Goal: Communication & Community: Answer question/provide support

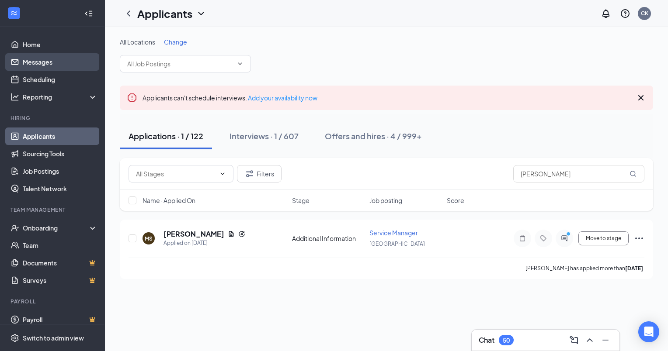
click at [30, 63] on link "Messages" at bounding box center [60, 61] width 75 height 17
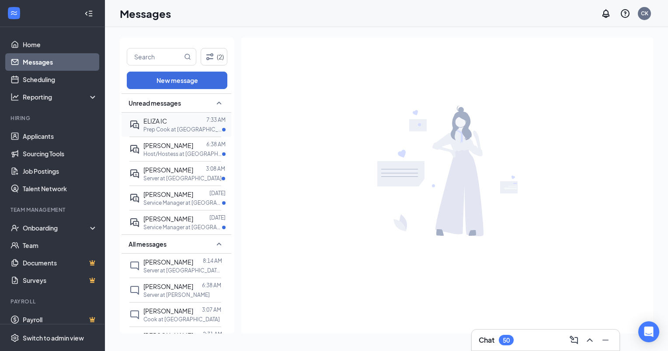
click at [171, 128] on p "Prep Cook at [GEOGRAPHIC_DATA]" at bounding box center [182, 129] width 79 height 7
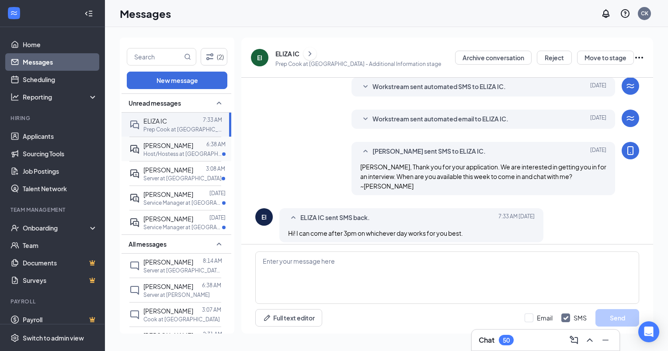
scroll to position [101, 0]
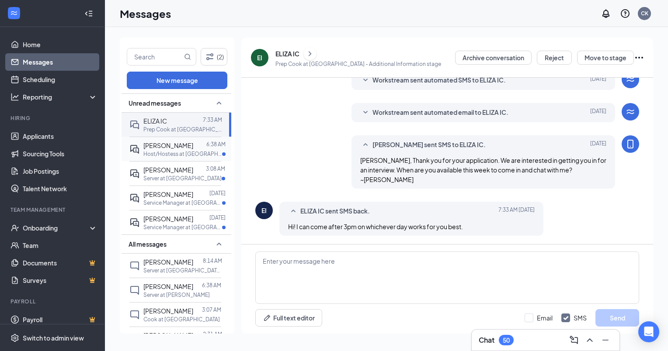
click at [170, 145] on span "[PERSON_NAME]" at bounding box center [168, 146] width 50 height 8
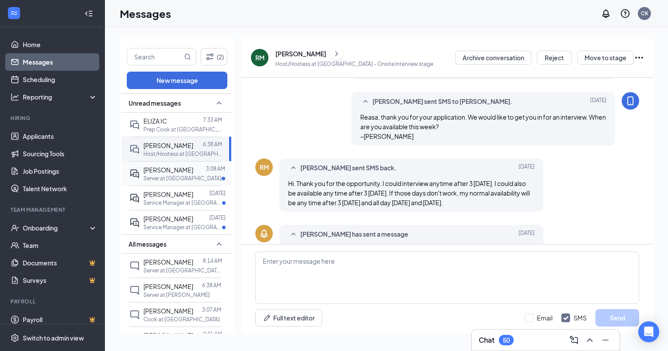
scroll to position [243, 0]
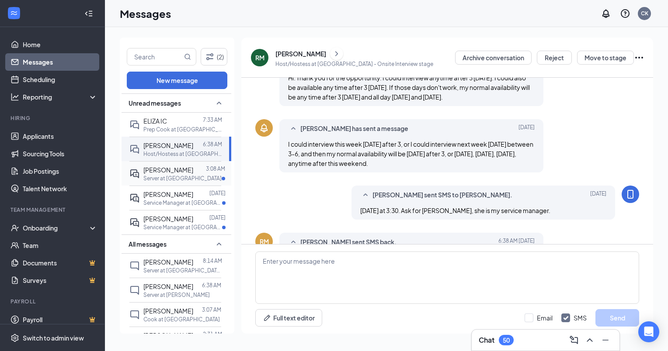
click at [168, 170] on span "[PERSON_NAME]" at bounding box center [168, 170] width 50 height 8
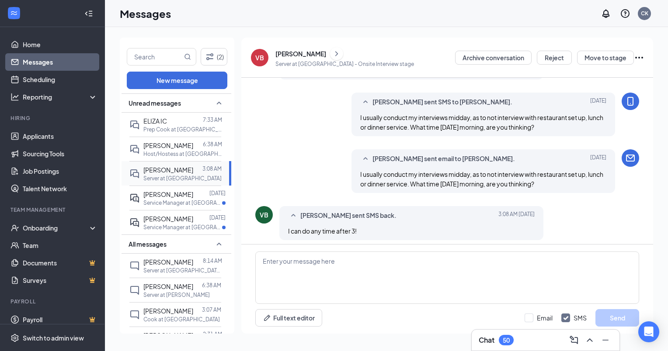
scroll to position [327, 0]
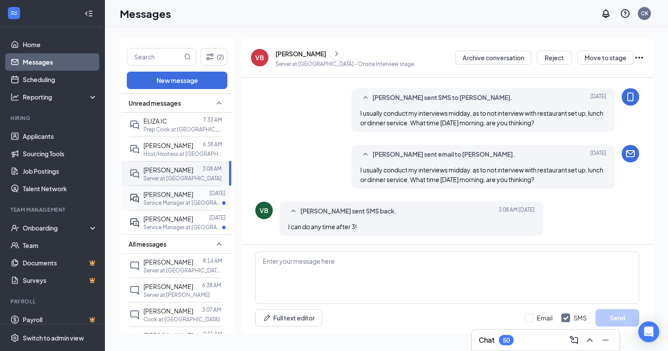
click at [166, 192] on span "[PERSON_NAME]" at bounding box center [168, 194] width 50 height 8
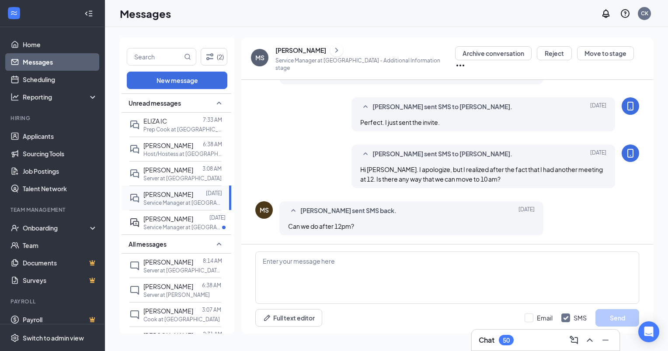
scroll to position [361, 0]
click at [280, 265] on textarea at bounding box center [447, 278] width 384 height 52
type textarea "I have a 12 also. I can do a 2 if that would work better."
click at [609, 315] on button "Send" at bounding box center [617, 317] width 44 height 17
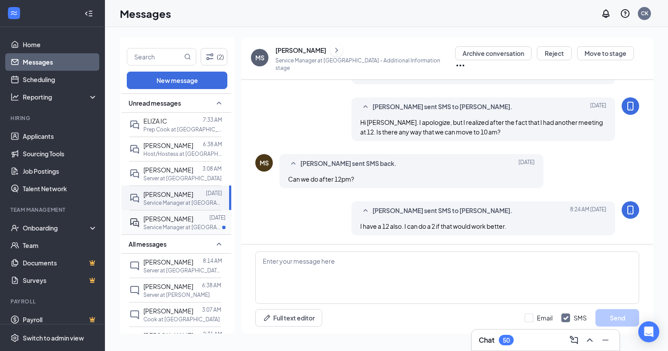
scroll to position [408, 0]
click at [174, 222] on div "[PERSON_NAME]" at bounding box center [168, 219] width 50 height 10
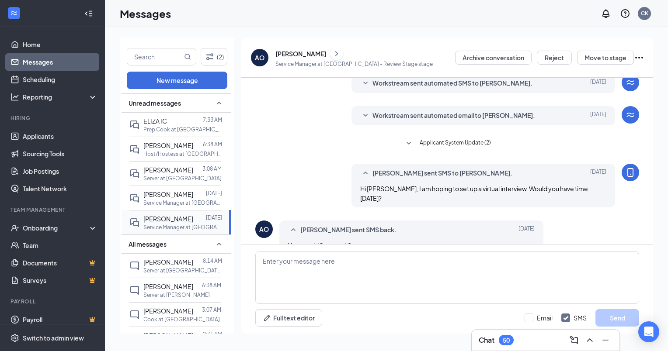
scroll to position [107, 0]
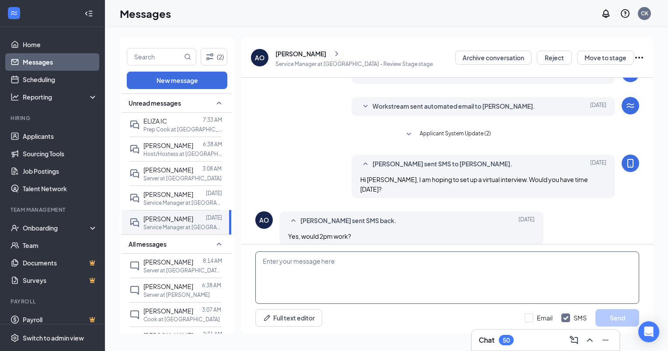
click at [274, 258] on textarea at bounding box center [447, 278] width 384 height 52
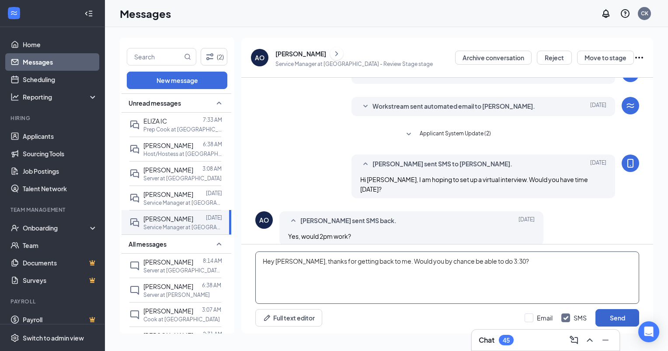
type textarea "Hey [PERSON_NAME], thanks for getting back to me. Would you by chance be able t…"
click at [613, 316] on button "Send" at bounding box center [617, 317] width 44 height 17
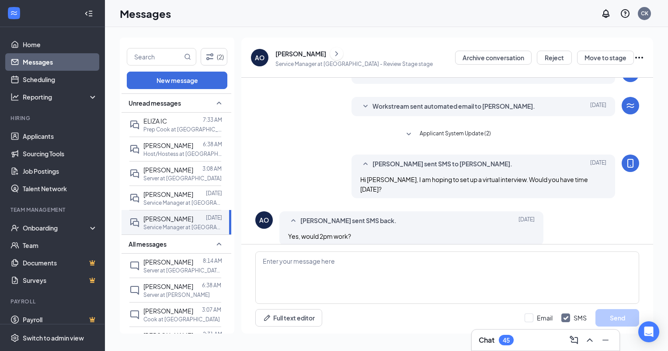
scroll to position [155, 0]
